Goal: Information Seeking & Learning: Check status

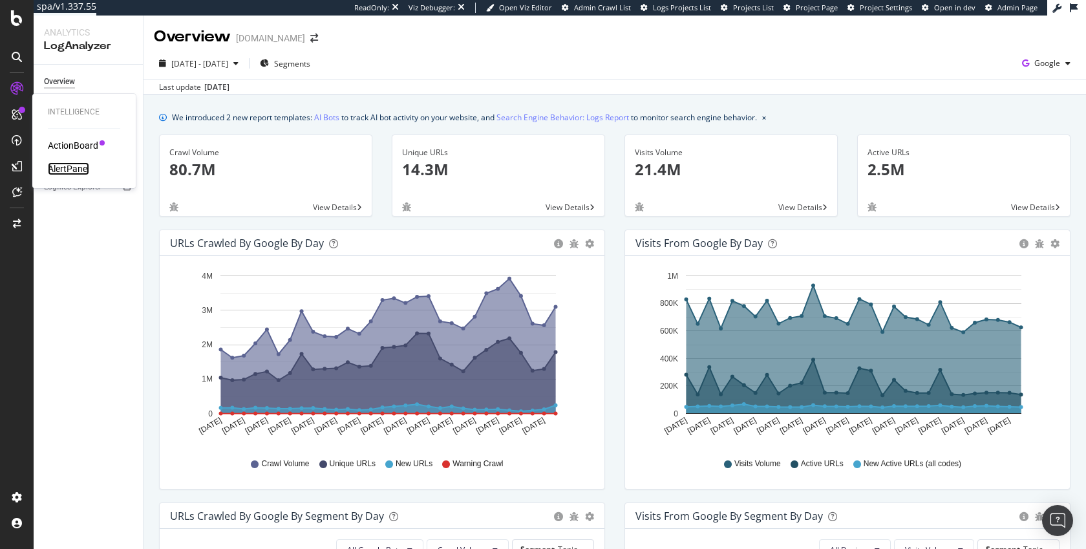
click at [59, 170] on div "AlertPanel" at bounding box center [68, 168] width 41 height 13
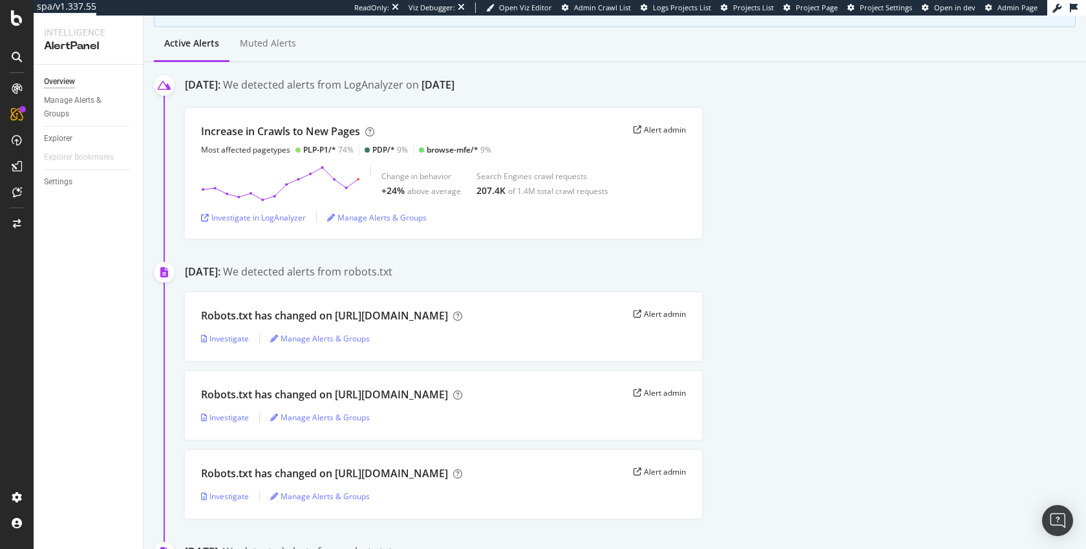
scroll to position [185, 0]
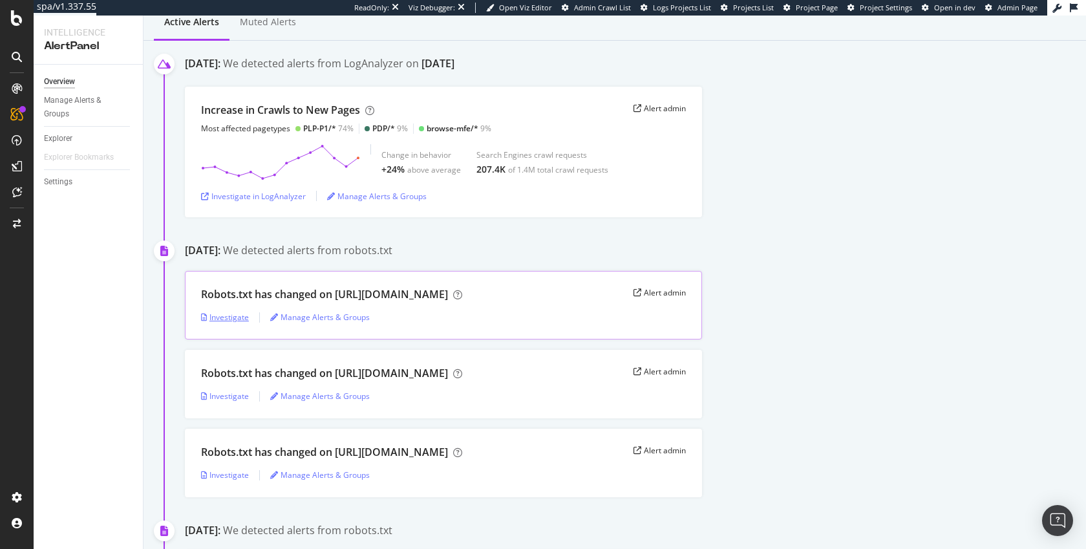
click at [225, 318] on div "Investigate" at bounding box center [225, 317] width 48 height 11
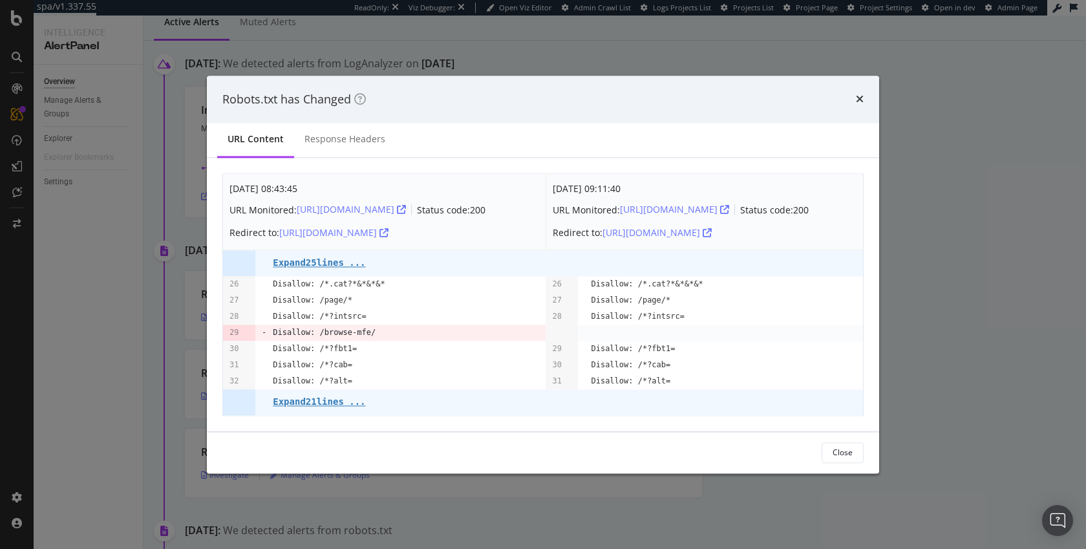
click at [915, 284] on div "Robots.txt has Changed URL Content Response Headers Sep. 10th 2025 08:43:45 URL…" at bounding box center [543, 274] width 1086 height 549
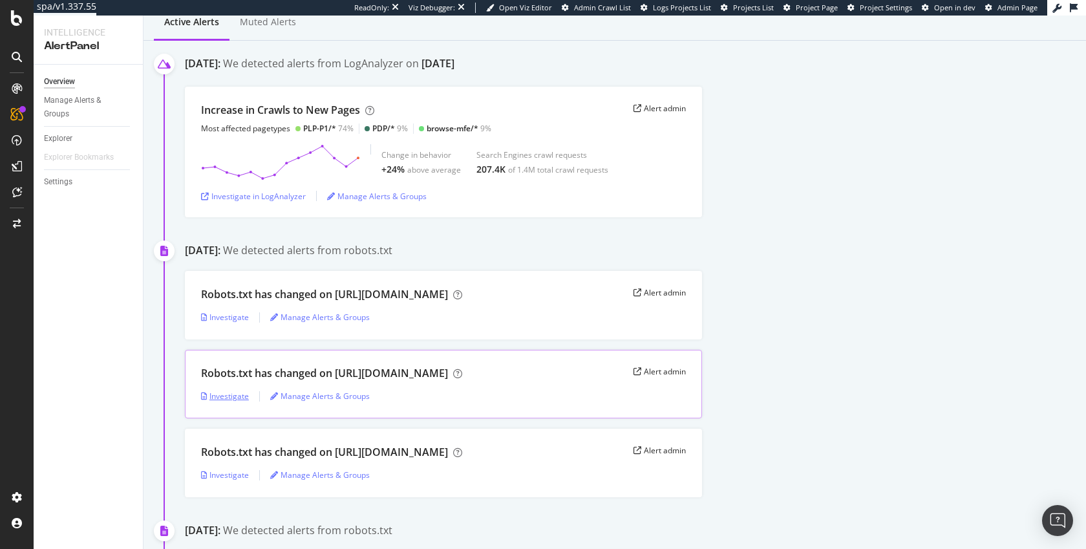
click at [228, 396] on div "Investigate" at bounding box center [225, 395] width 48 height 11
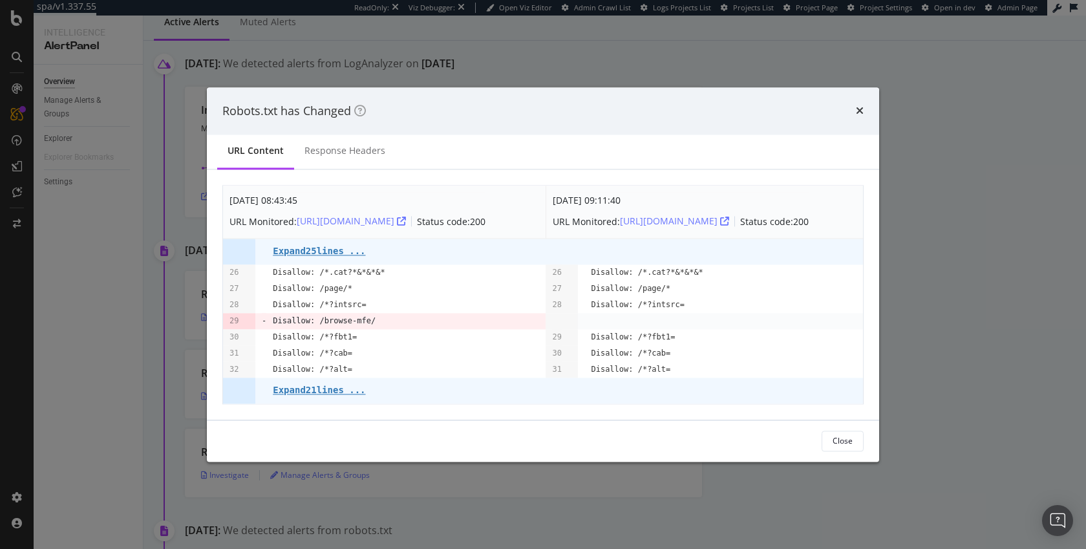
click at [942, 306] on div "Robots.txt has Changed URL Content Response Headers Sep. 10th 2025 08:43:45 URL…" at bounding box center [543, 274] width 1086 height 549
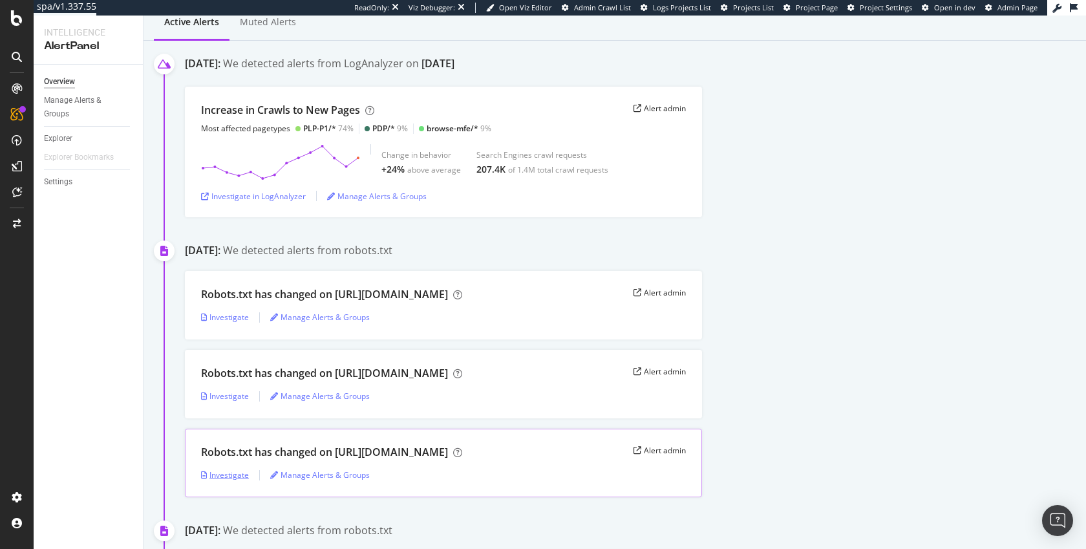
click at [232, 476] on div "Investigate" at bounding box center [225, 474] width 48 height 11
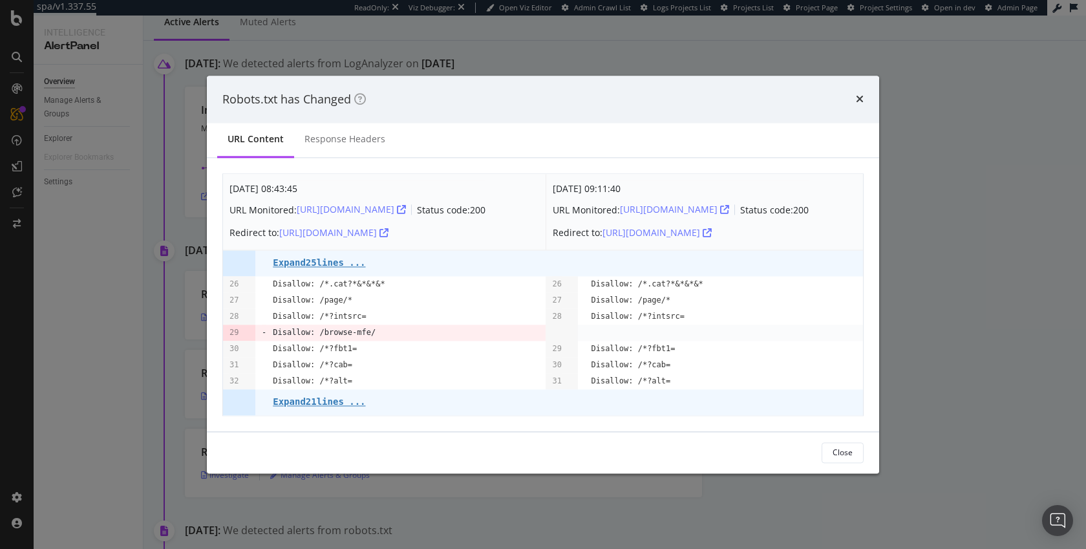
click at [910, 366] on div "Robots.txt has Changed URL Content Response Headers Sep. 10th 2025 08:43:45 URL…" at bounding box center [543, 274] width 1086 height 549
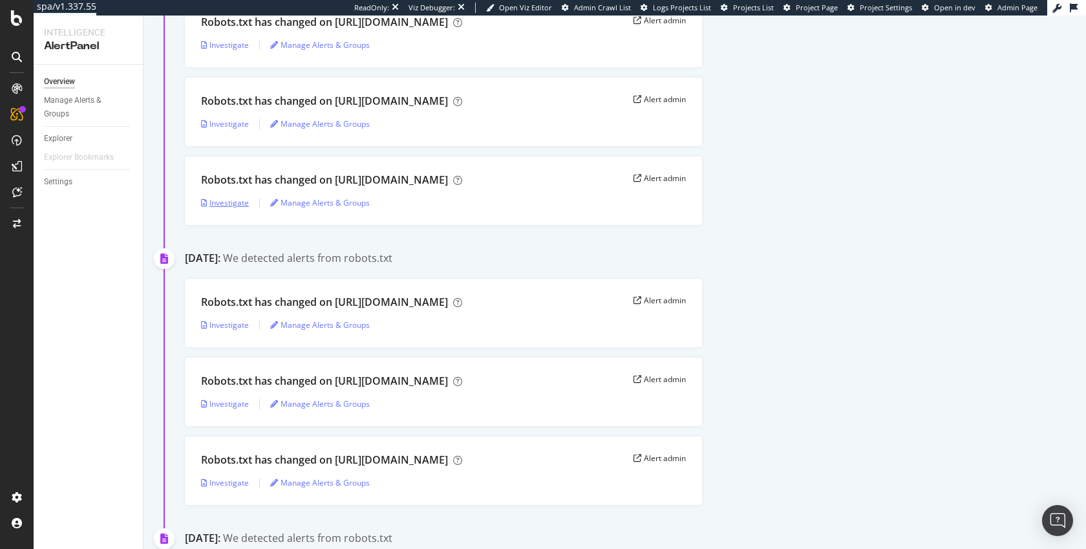
scroll to position [469, 0]
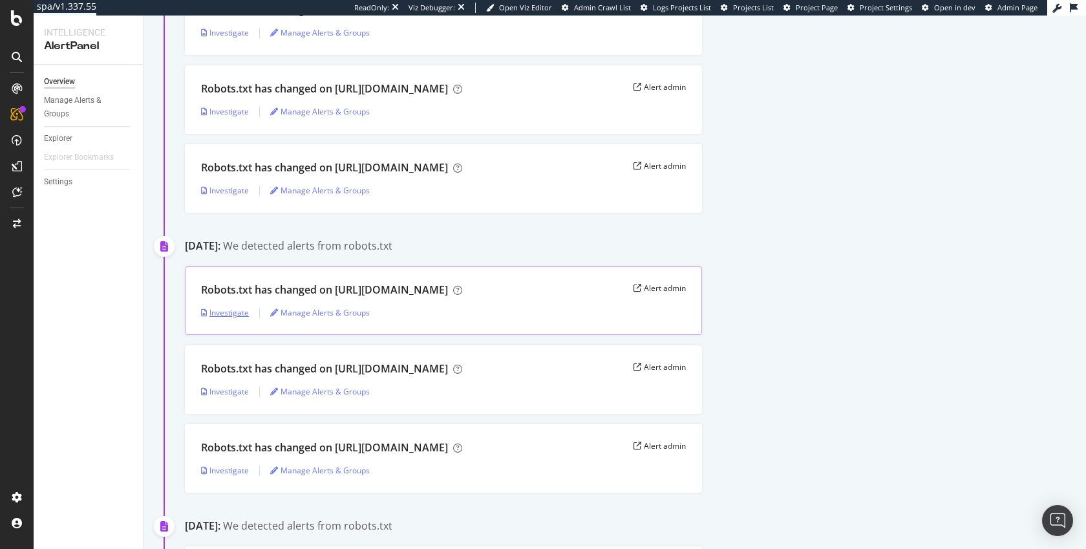
click at [219, 314] on div "Investigate" at bounding box center [225, 312] width 48 height 11
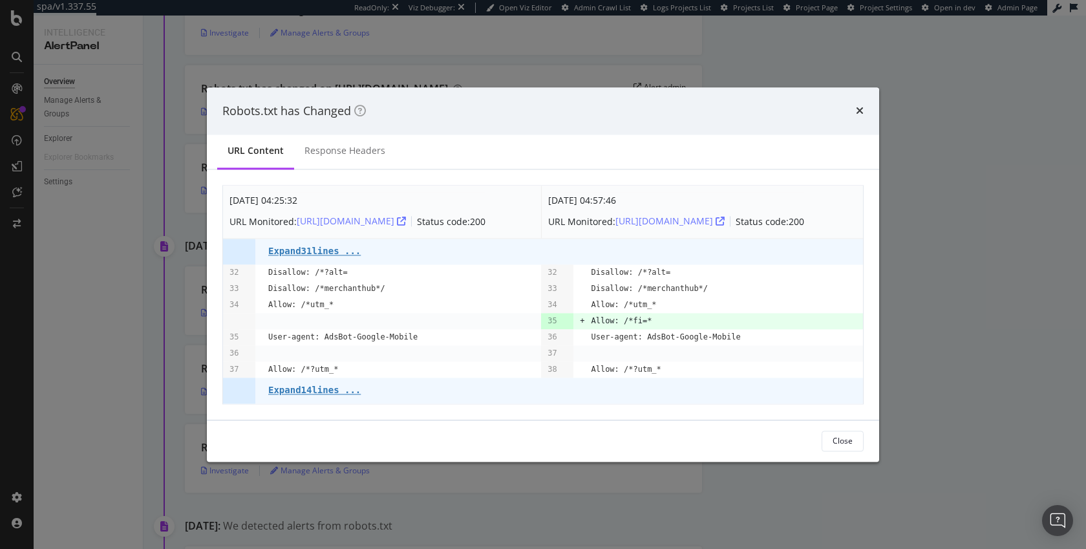
click at [900, 259] on div "Robots.txt has Changed URL Content Response Headers Aug. 29th 2025 04:25:32 URL…" at bounding box center [543, 274] width 1086 height 549
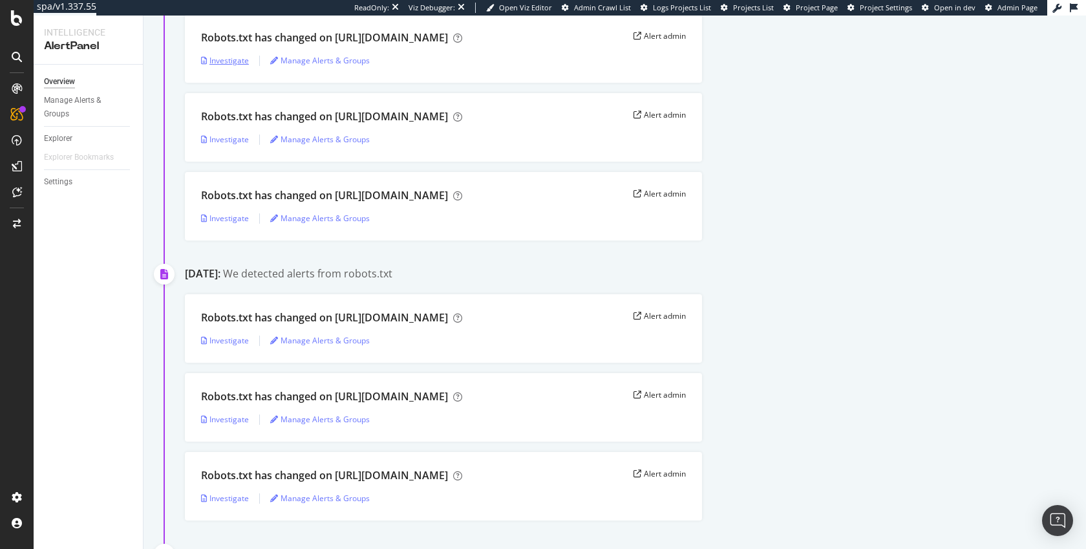
scroll to position [742, 0]
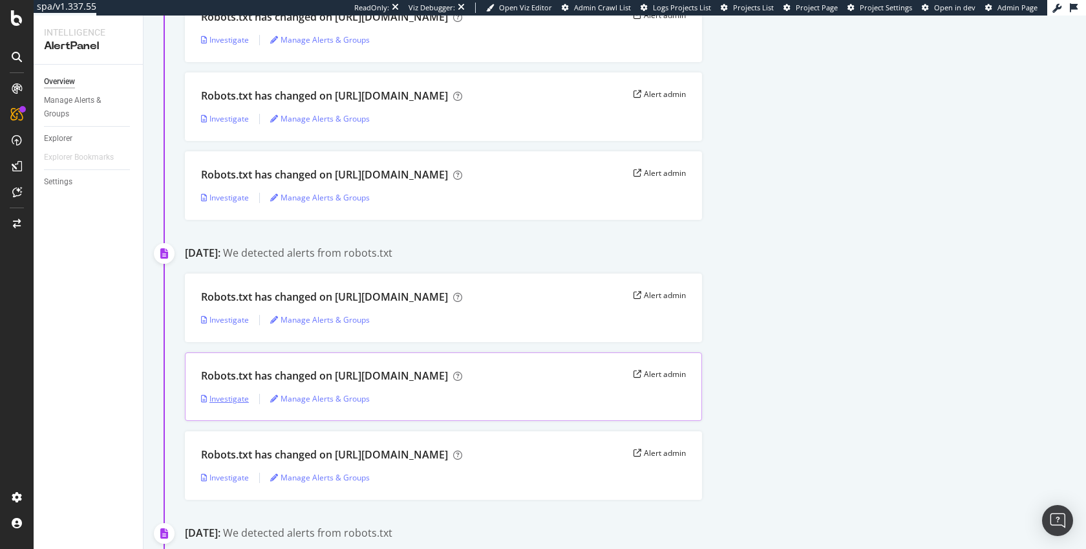
click at [228, 401] on div "Investigate" at bounding box center [225, 398] width 48 height 11
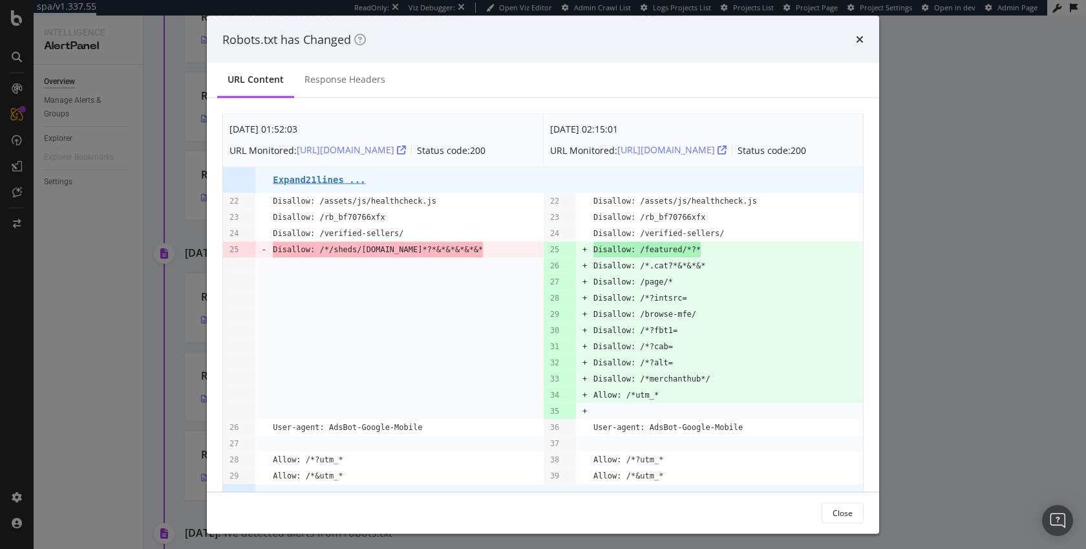
click at [920, 286] on div "Robots.txt has Changed URL Content Response Headers Aug. 22nd 2025 01:52:03 URL…" at bounding box center [543, 274] width 1086 height 549
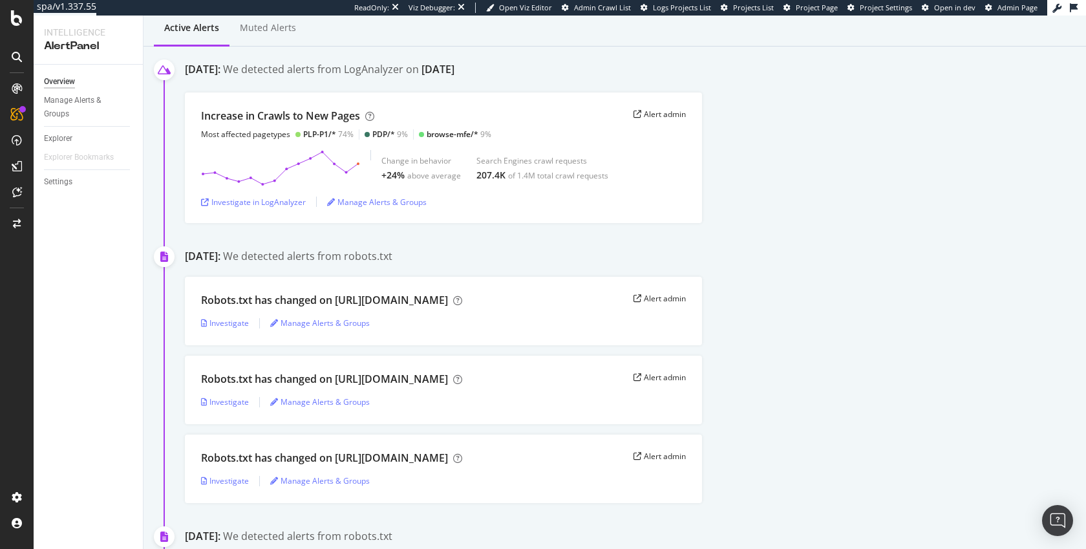
scroll to position [185, 0]
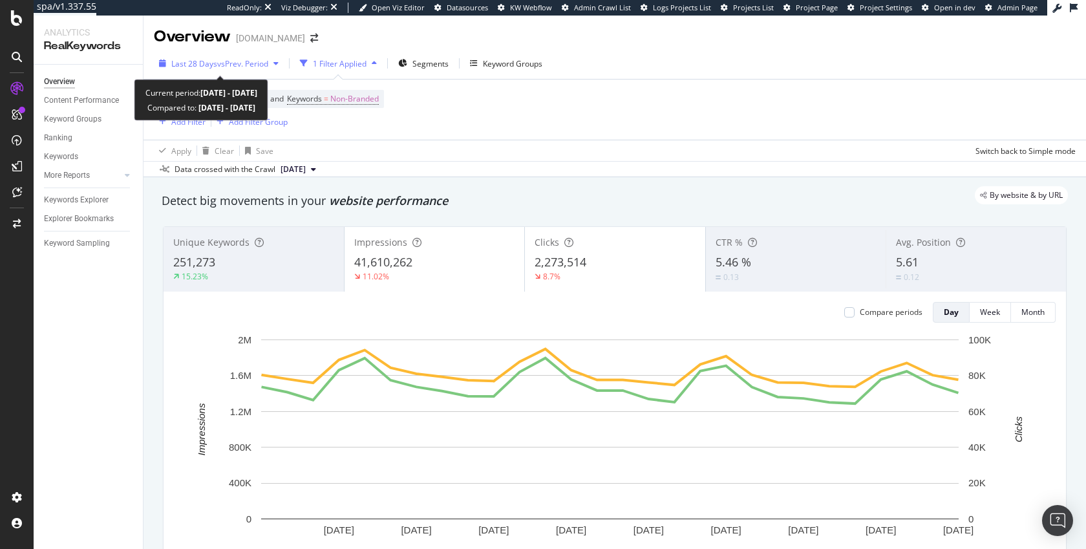
click at [222, 68] on span "vs Prev. Period" at bounding box center [242, 63] width 51 height 11
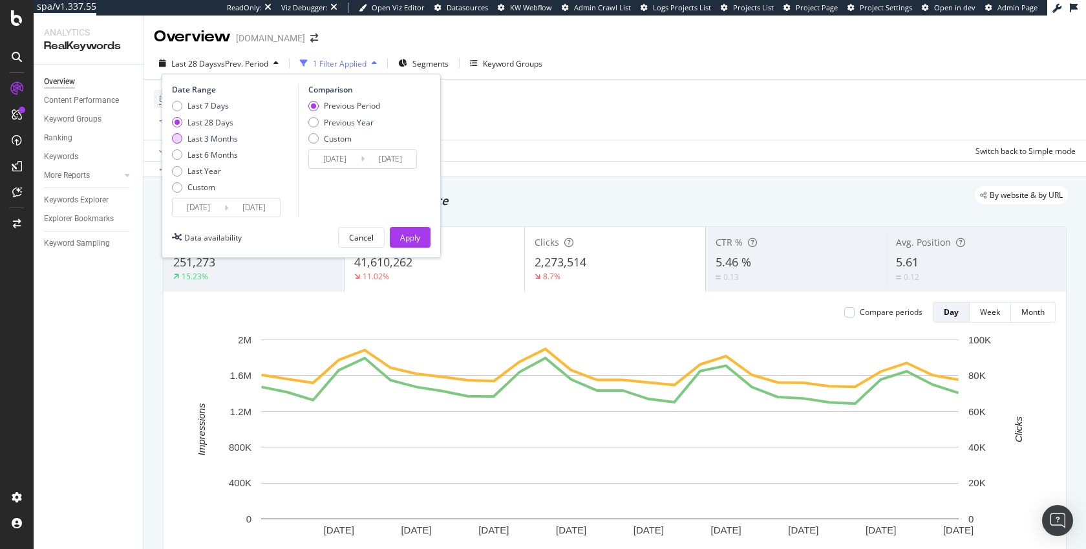
click at [216, 136] on div "Last 3 Months" at bounding box center [212, 138] width 50 height 11
type input "2025/07/01"
type input "2025/03/31"
type input "2025/06/30"
click at [418, 239] on div "Apply" at bounding box center [410, 237] width 20 height 11
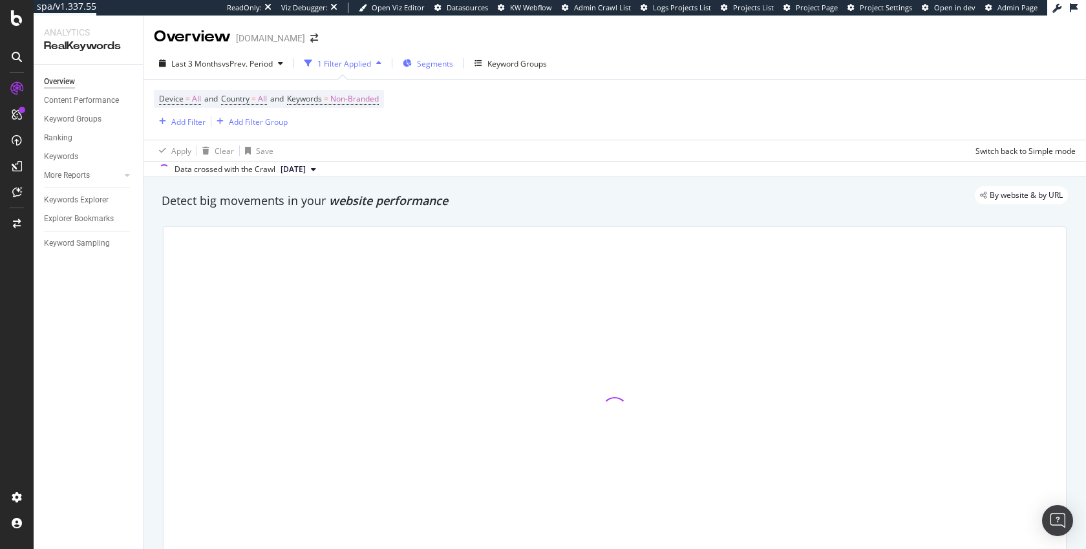
click at [429, 64] on span "Segments" at bounding box center [435, 63] width 36 height 11
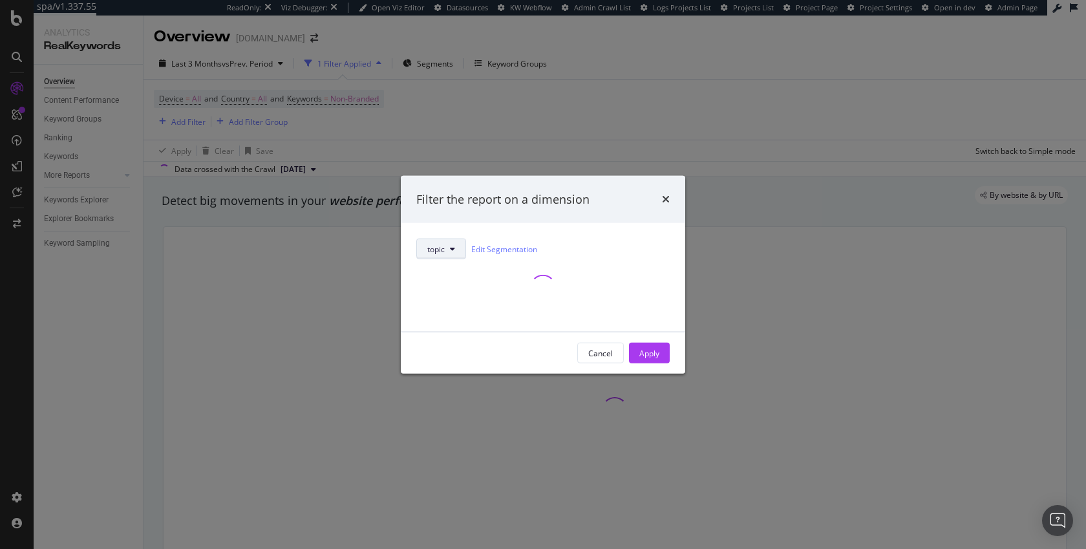
click at [445, 244] on button "topic" at bounding box center [441, 249] width 50 height 21
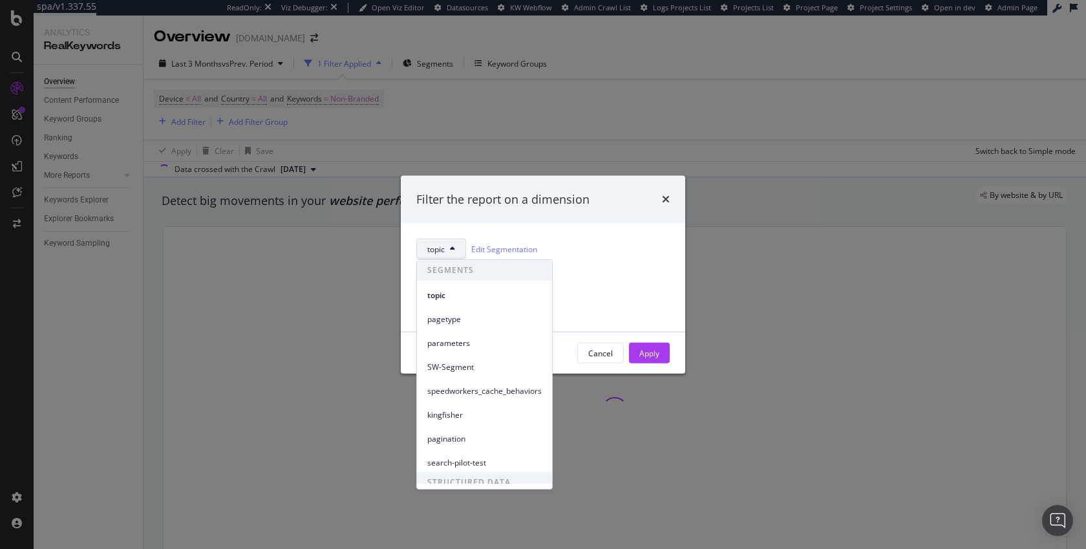
click at [454, 228] on div "topic Edit Segmentation" at bounding box center [543, 277] width 284 height 109
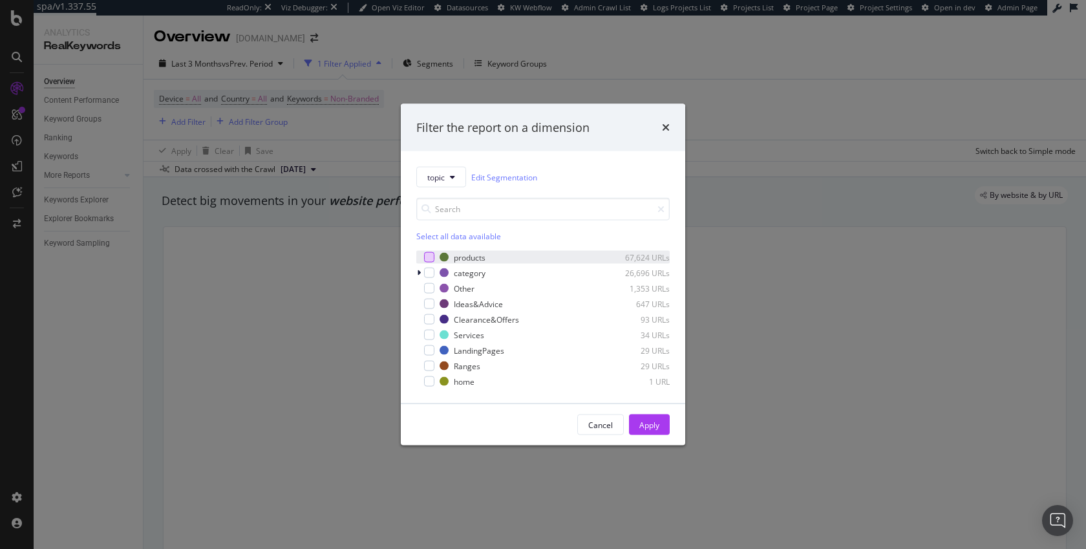
click at [425, 257] on div "modal" at bounding box center [429, 257] width 10 height 10
click at [637, 426] on button "Apply" at bounding box center [649, 424] width 41 height 21
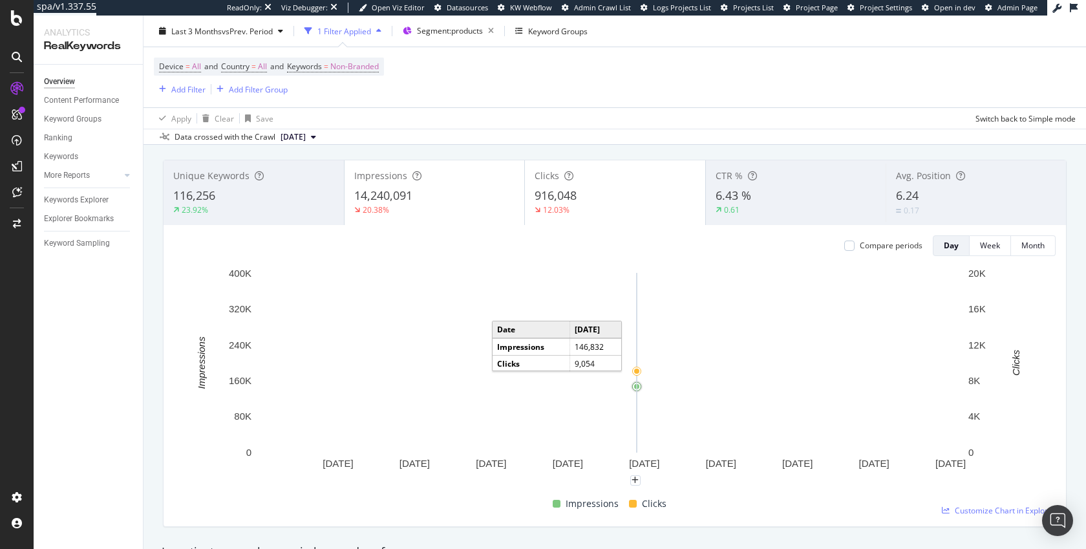
scroll to position [69, 0]
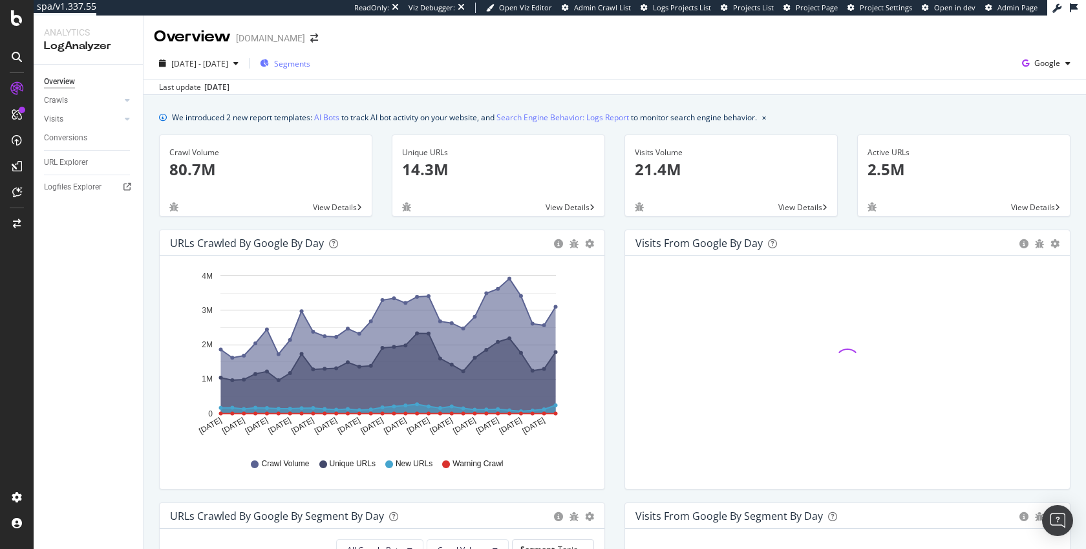
click at [310, 68] on span "Segments" at bounding box center [292, 63] width 36 height 11
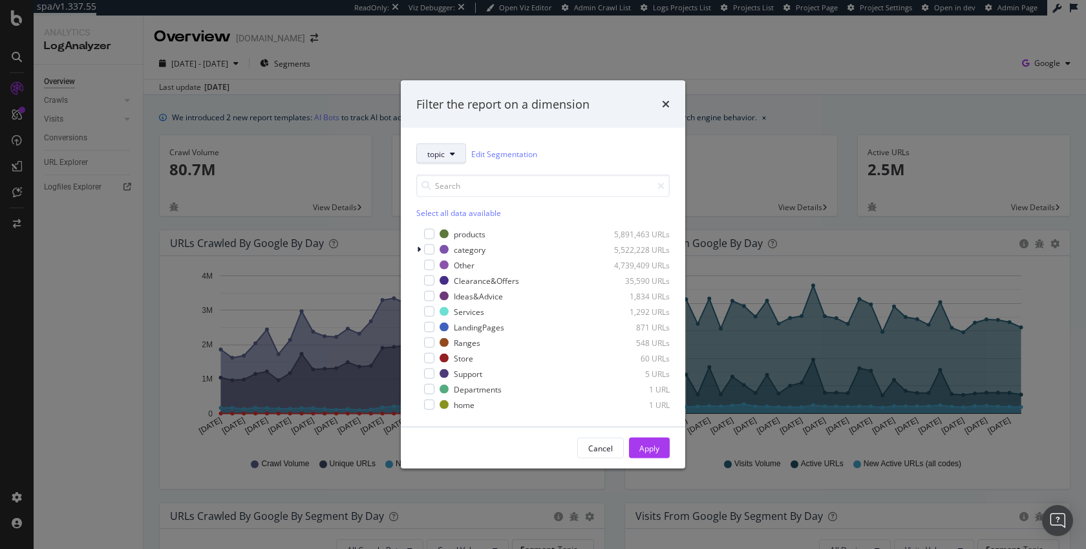
click at [447, 243] on div "category 5,522,228 URLs" at bounding box center [542, 249] width 253 height 13
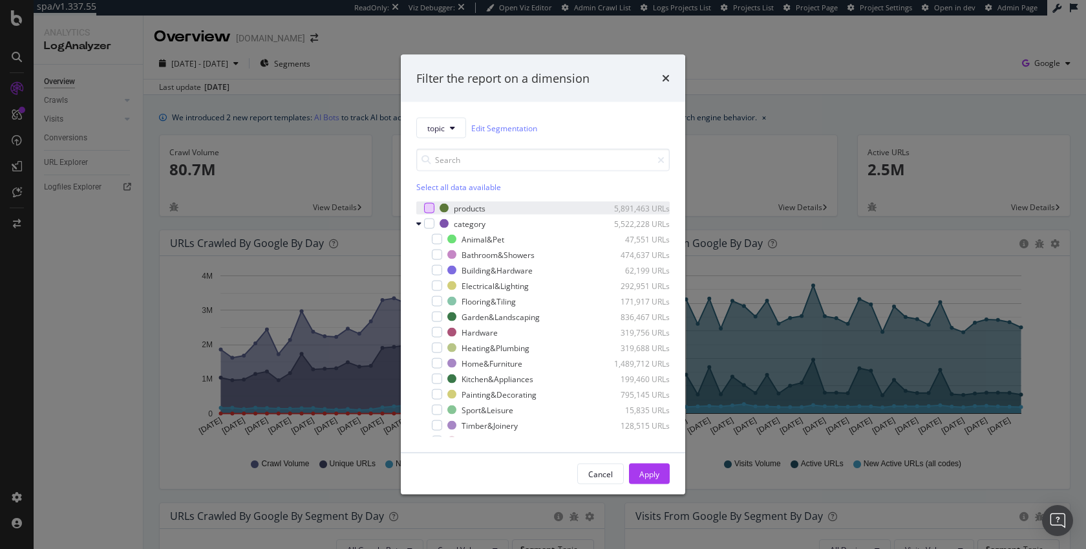
click at [427, 208] on div "modal" at bounding box center [429, 208] width 10 height 10
click at [649, 470] on div "Apply" at bounding box center [649, 473] width 20 height 11
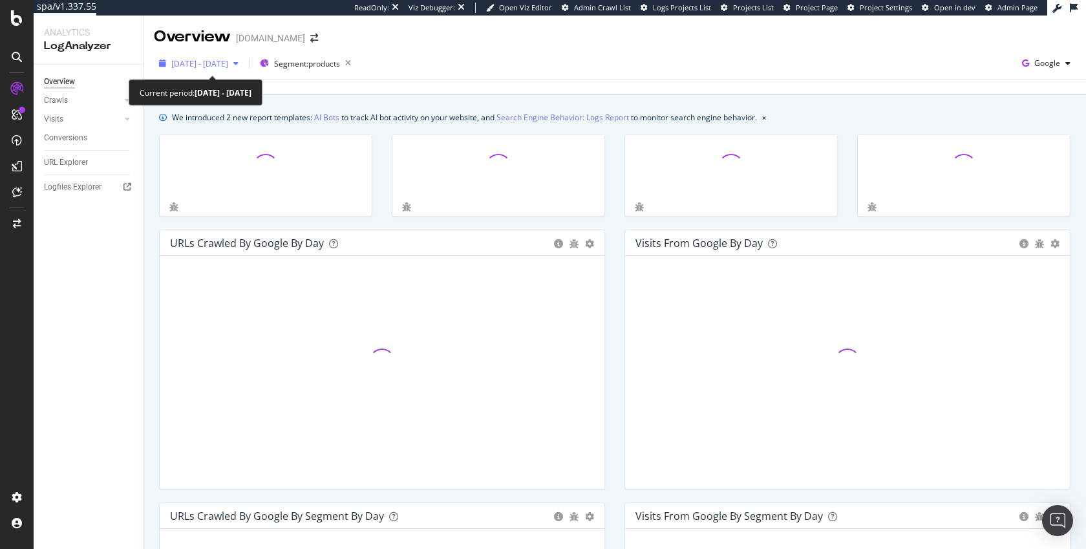
click at [228, 60] on span "2025 Sep. 2nd - Oct. 1st" at bounding box center [199, 63] width 57 height 11
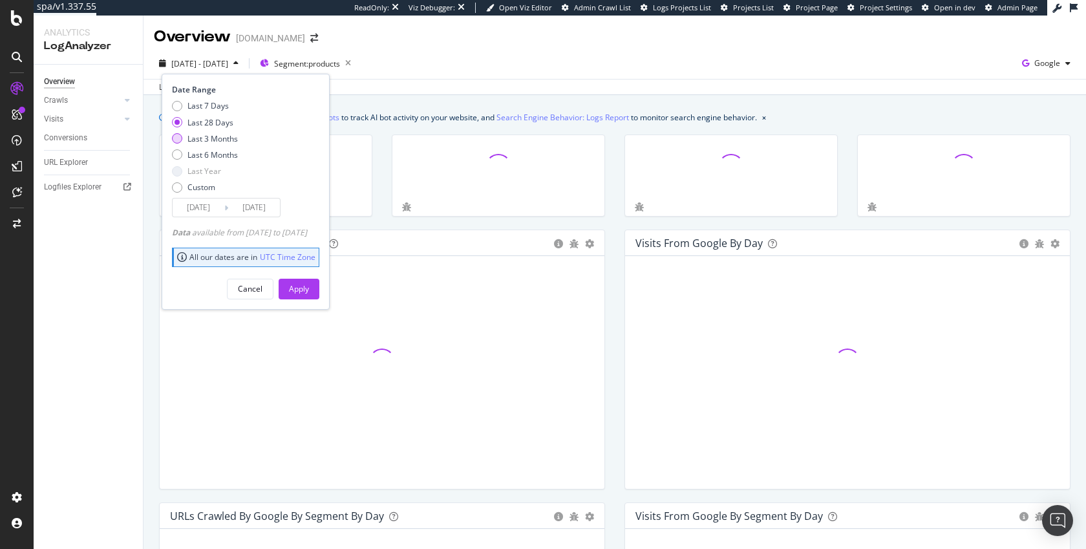
click at [211, 136] on div "Last 3 Months" at bounding box center [212, 138] width 50 height 11
type input "2025/07/02"
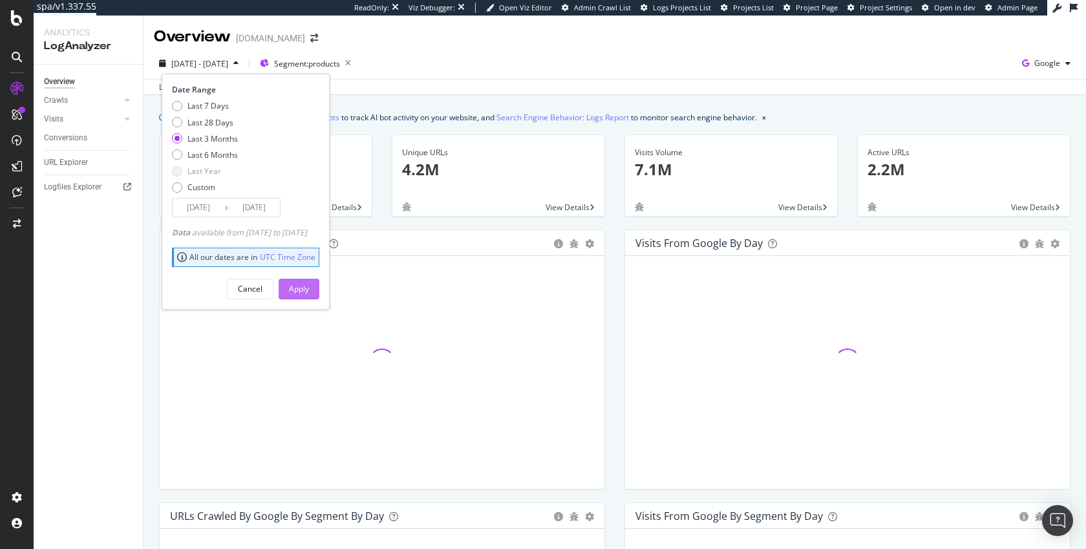
click at [309, 281] on div "Apply" at bounding box center [299, 288] width 20 height 19
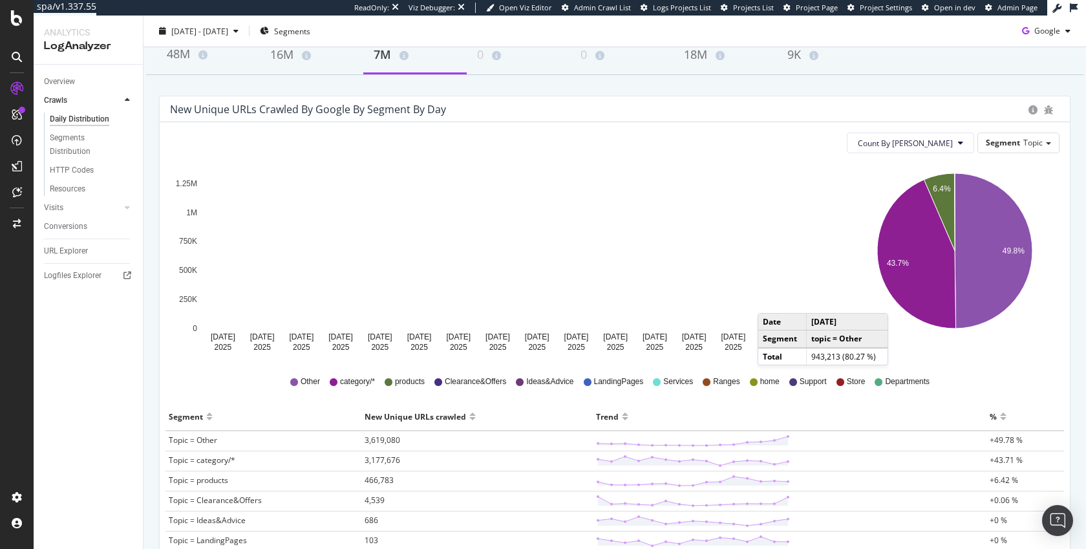
scroll to position [140, 0]
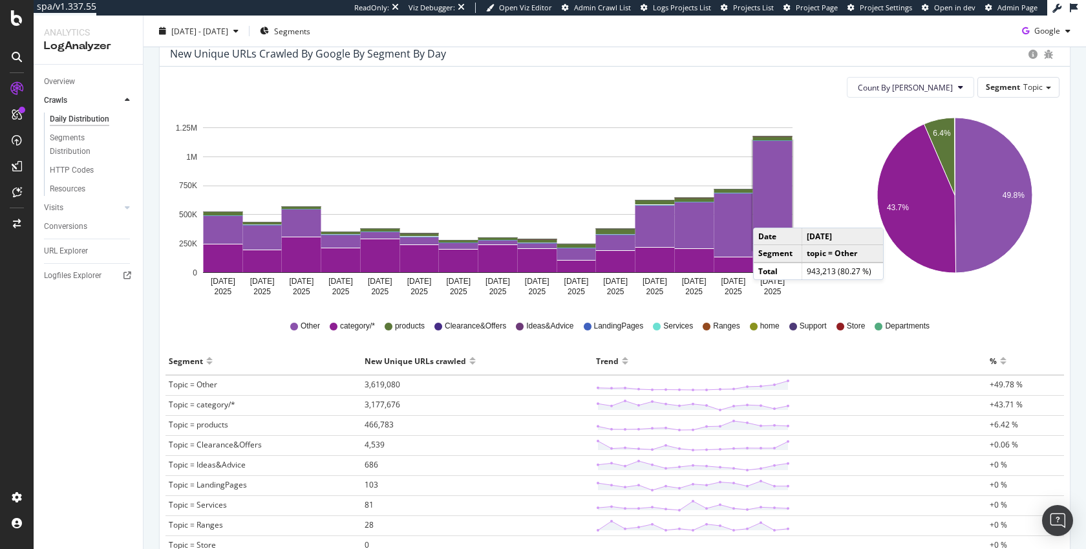
click at [766, 215] on rect "A chart." at bounding box center [772, 195] width 39 height 109
